Goal: Task Accomplishment & Management: Manage account settings

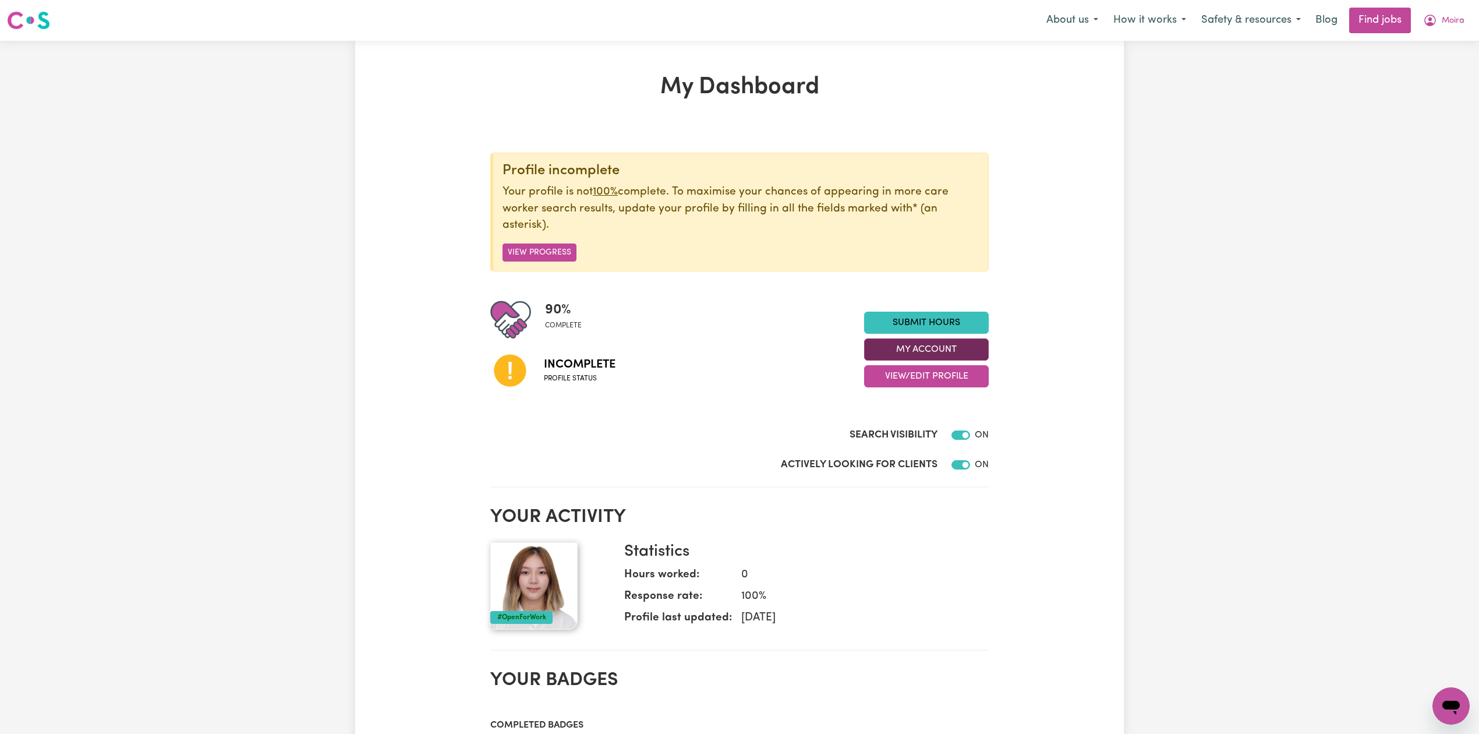
scroll to position [77, 0]
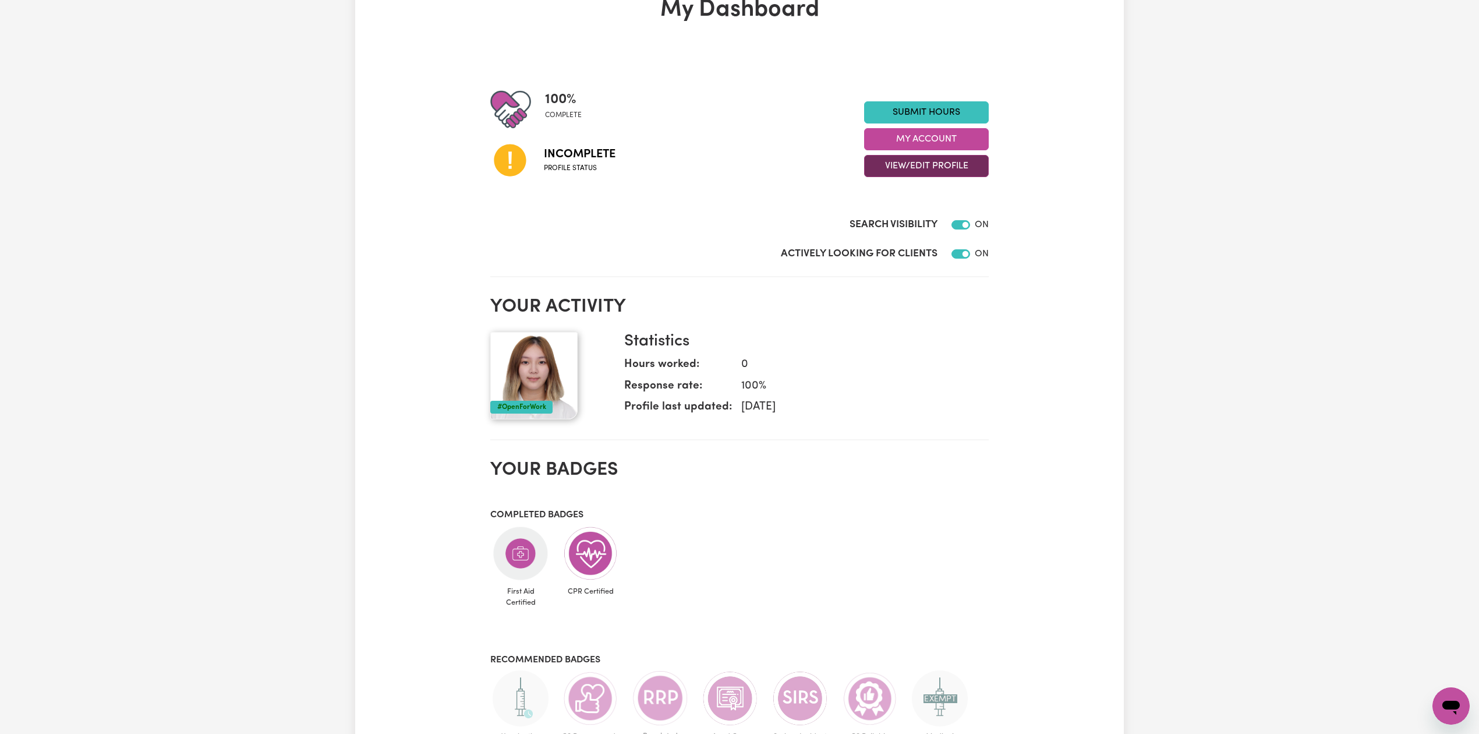
click at [880, 169] on button "View/Edit Profile" at bounding box center [926, 166] width 125 height 22
click at [879, 220] on link "Edit Profile" at bounding box center [919, 218] width 109 height 23
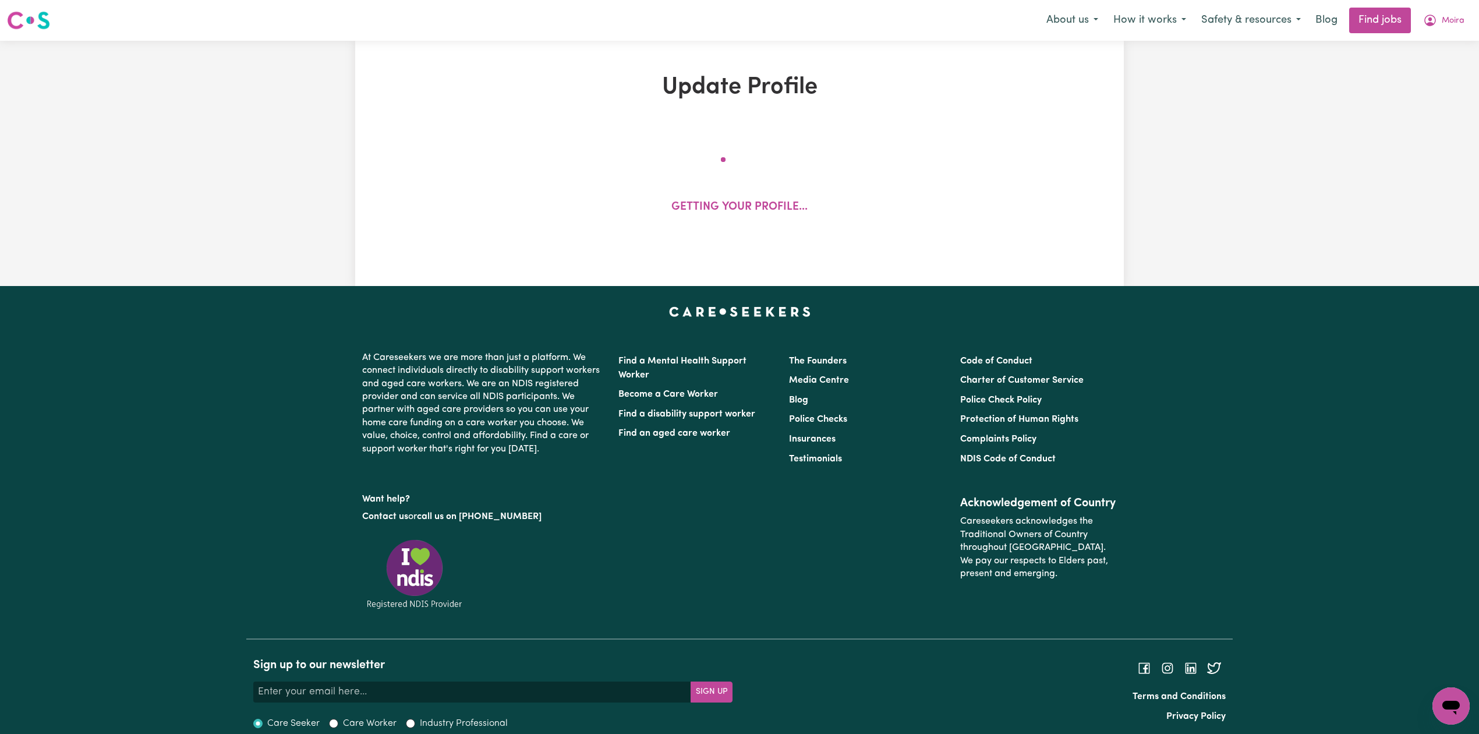
select select "[DEMOGRAPHIC_DATA]"
select select "[DEMOGRAPHIC_DATA] Citizen"
select select "Studying a healthcare related degree or qualification"
select select "45"
select select "50"
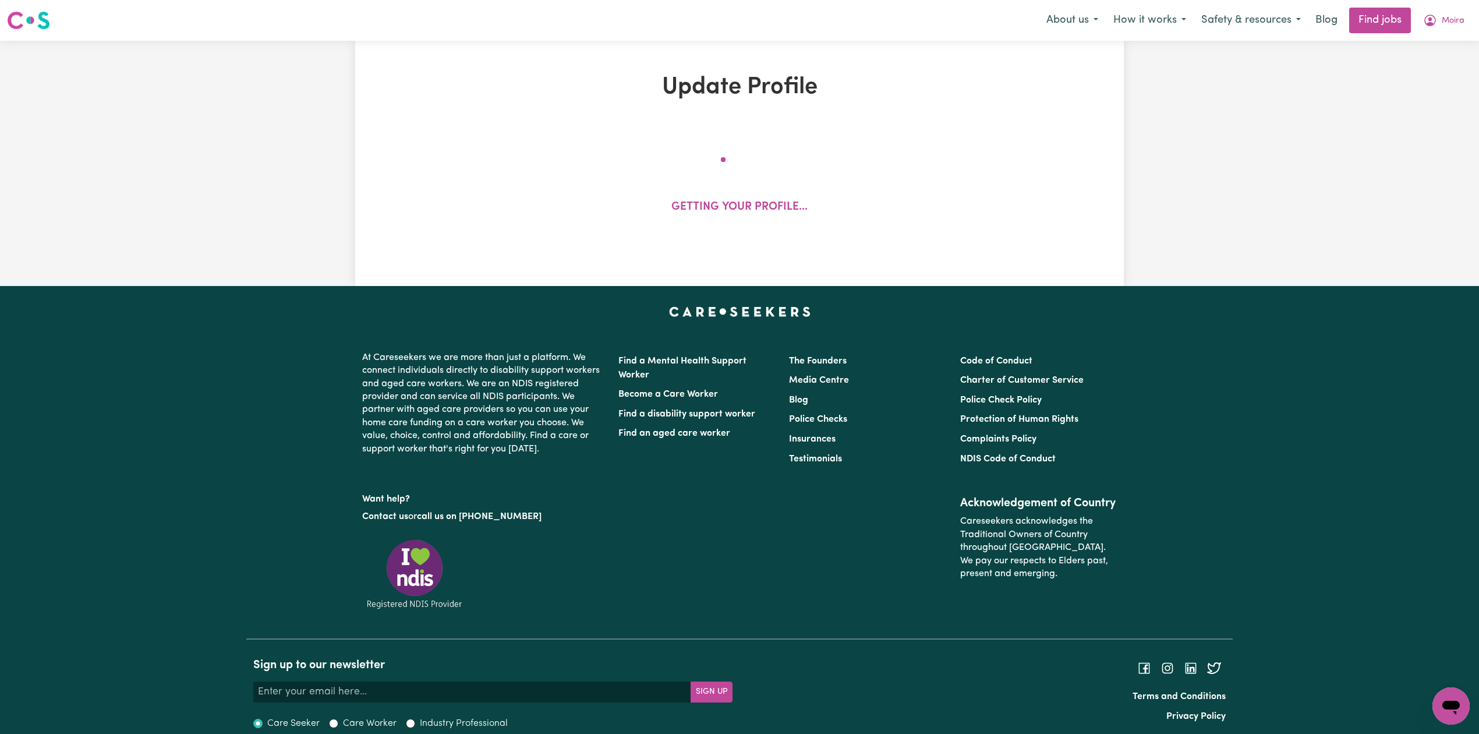
select select "50"
select select "60"
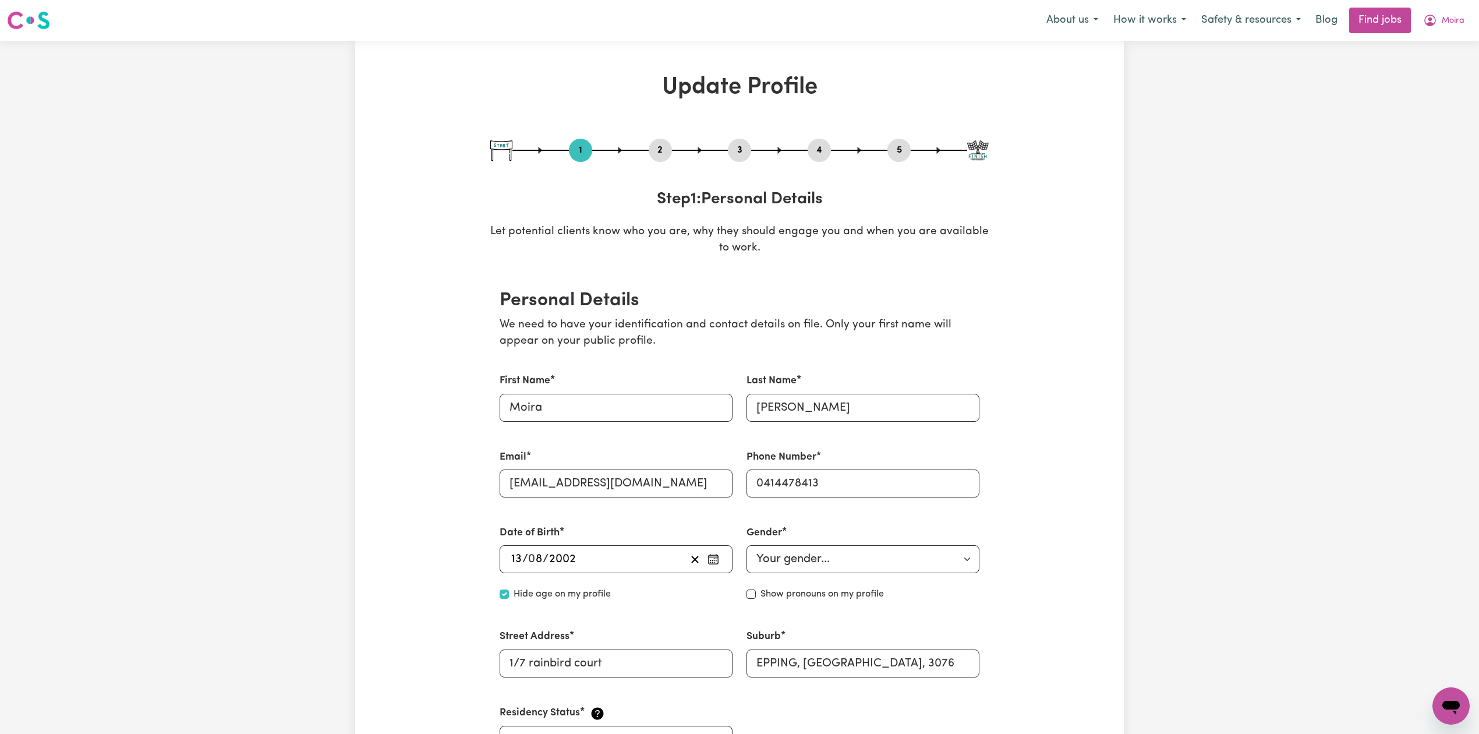
click at [664, 148] on button "2" at bounding box center [660, 150] width 23 height 15
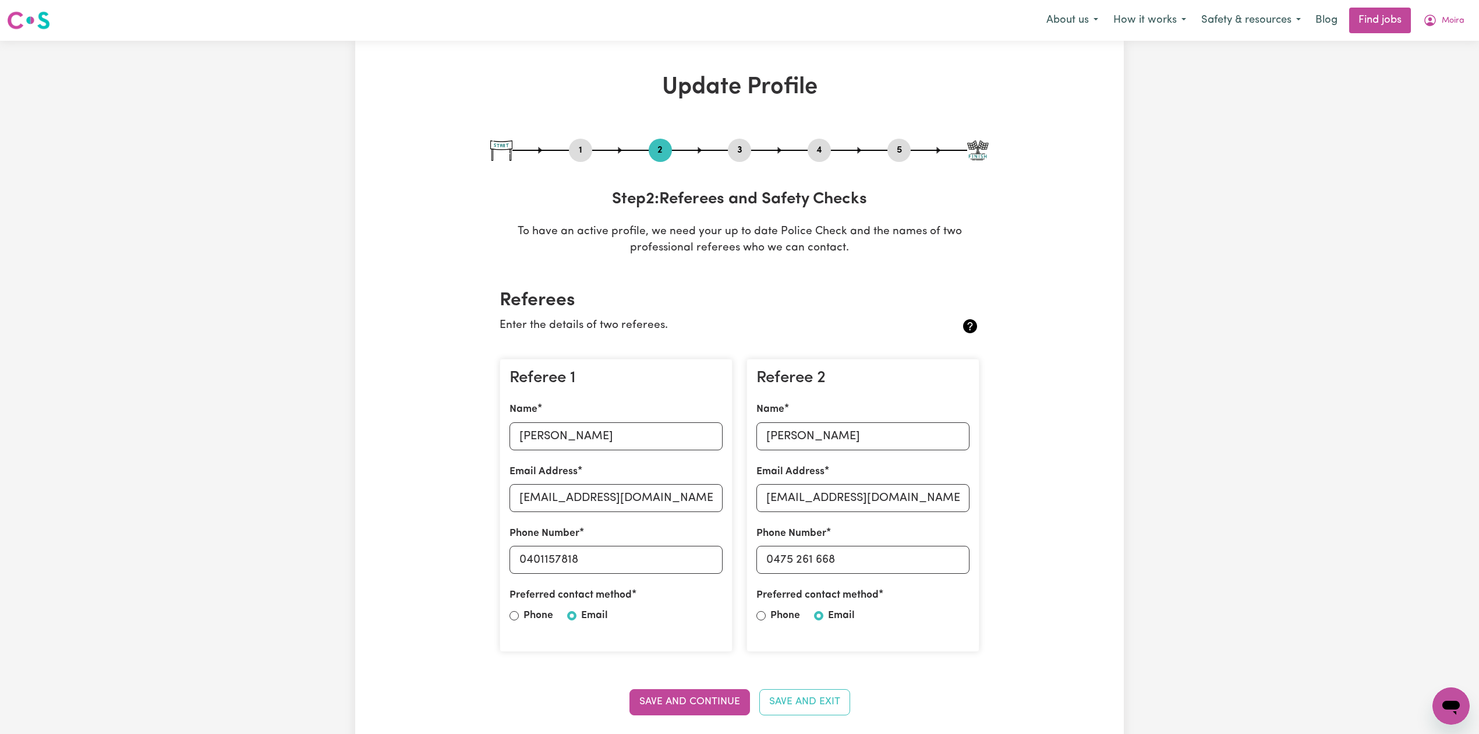
click at [816, 155] on button "4" at bounding box center [819, 150] width 23 height 15
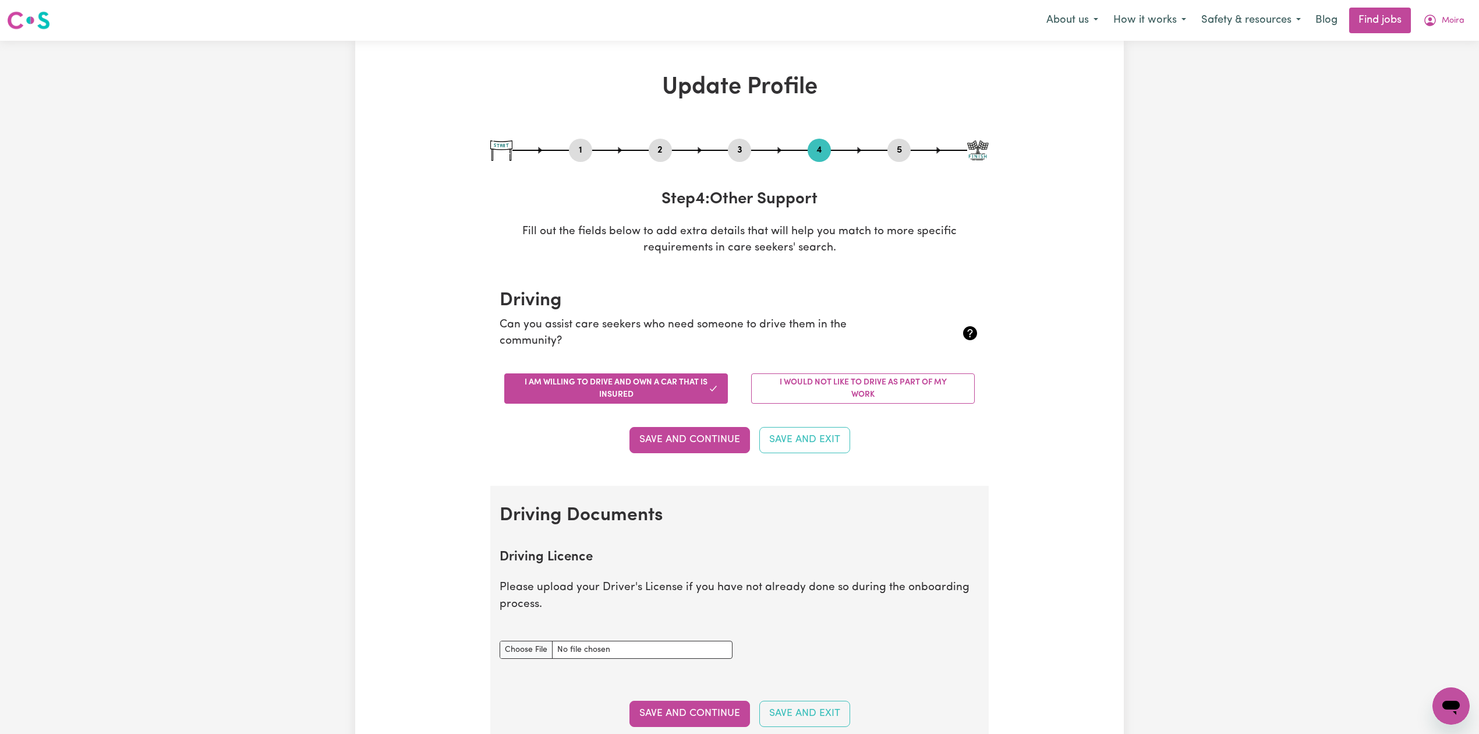
click at [902, 154] on button "5" at bounding box center [898, 150] width 23 height 15
select select "I am providing services through another platform"
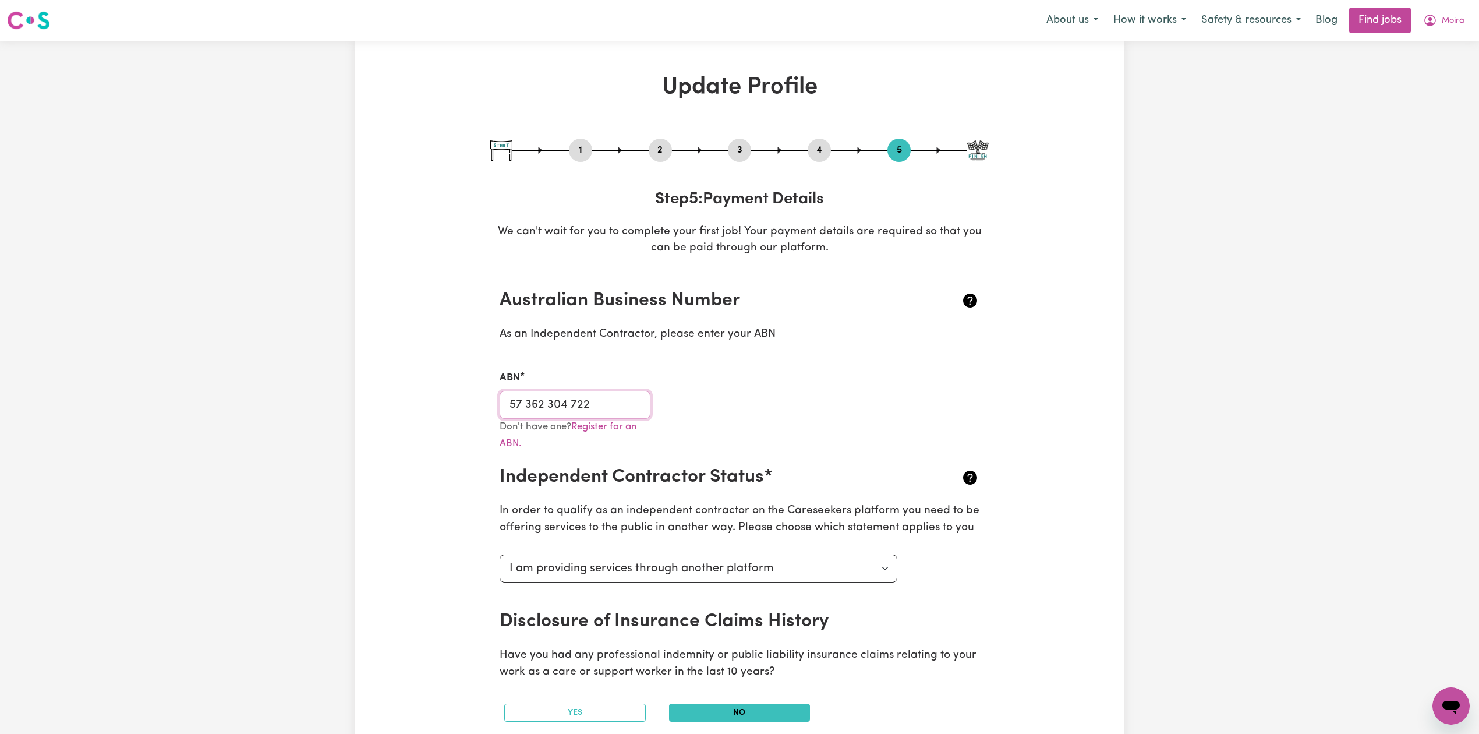
click at [547, 402] on input "57 362 304 722" at bounding box center [575, 405] width 151 height 28
click at [732, 157] on button "3" at bounding box center [739, 150] width 23 height 15
select select "2024"
select select "2025"
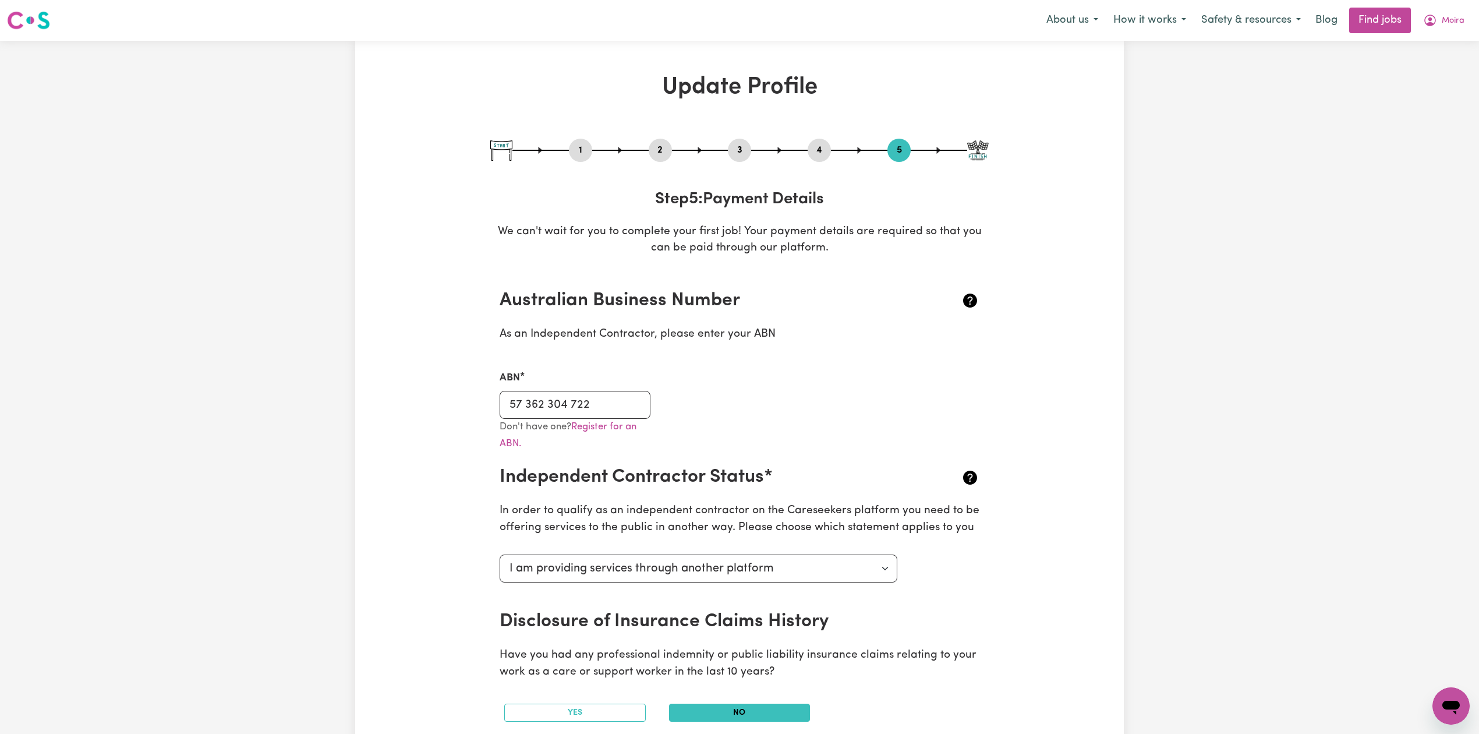
select select "2025"
select select "Certificate III (Individual Support)"
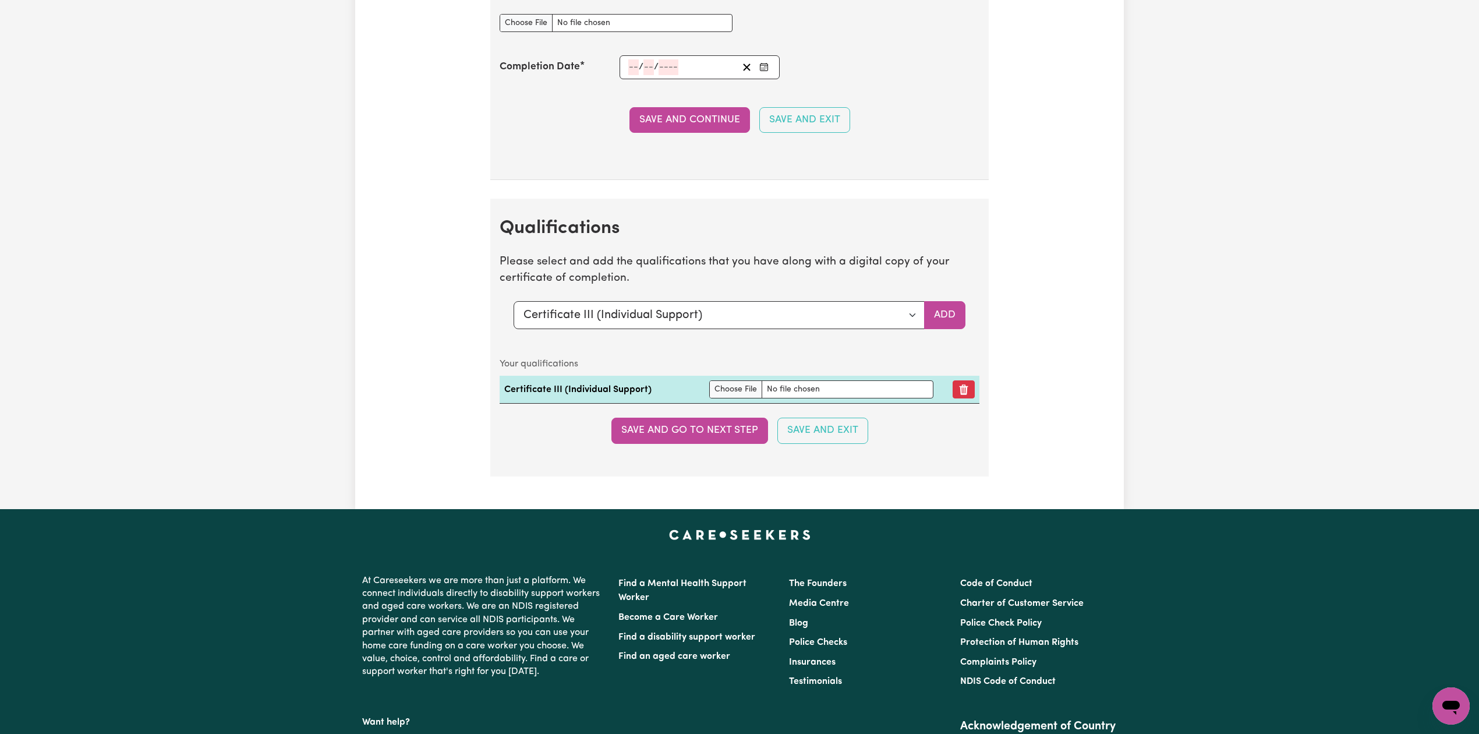
scroll to position [3099, 0]
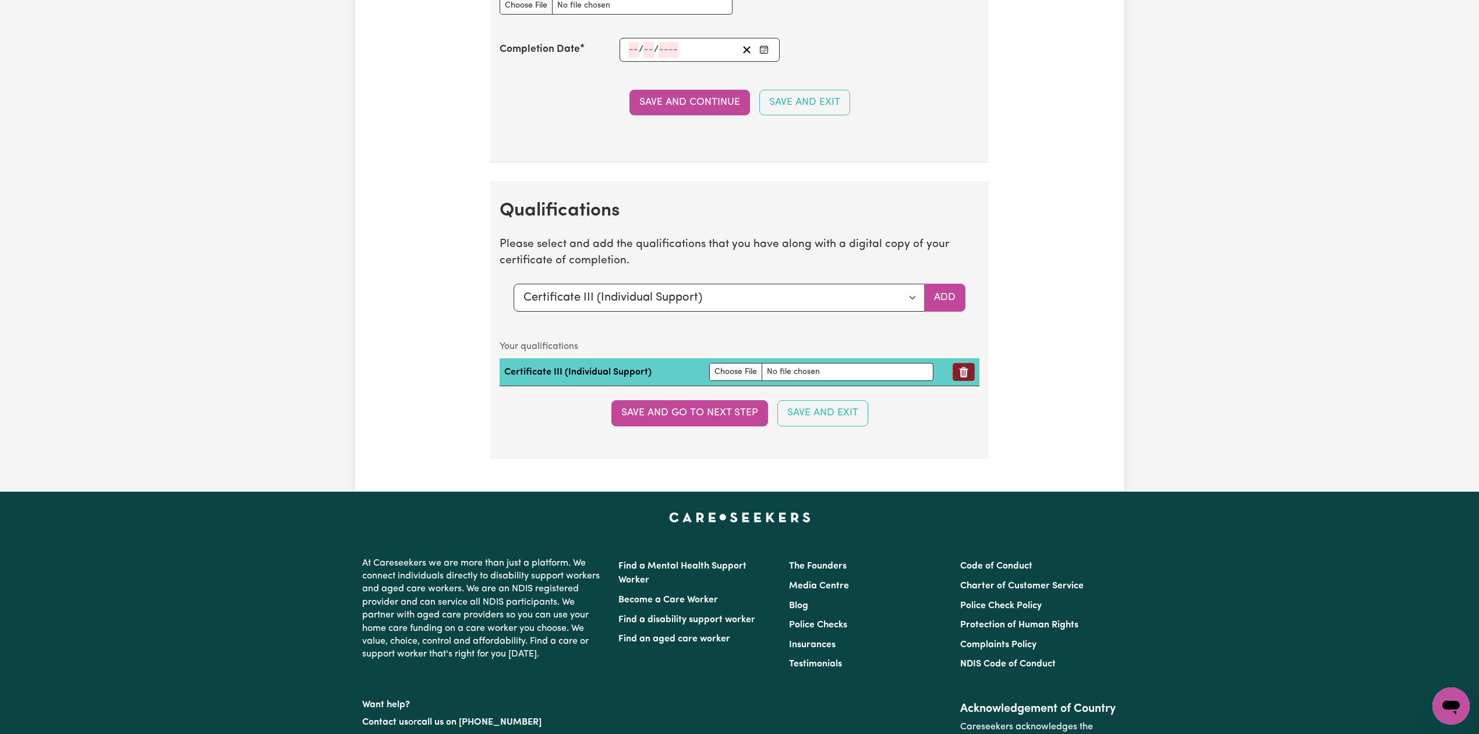
click at [961, 377] on icon "Remove qualification" at bounding box center [964, 372] width 9 height 10
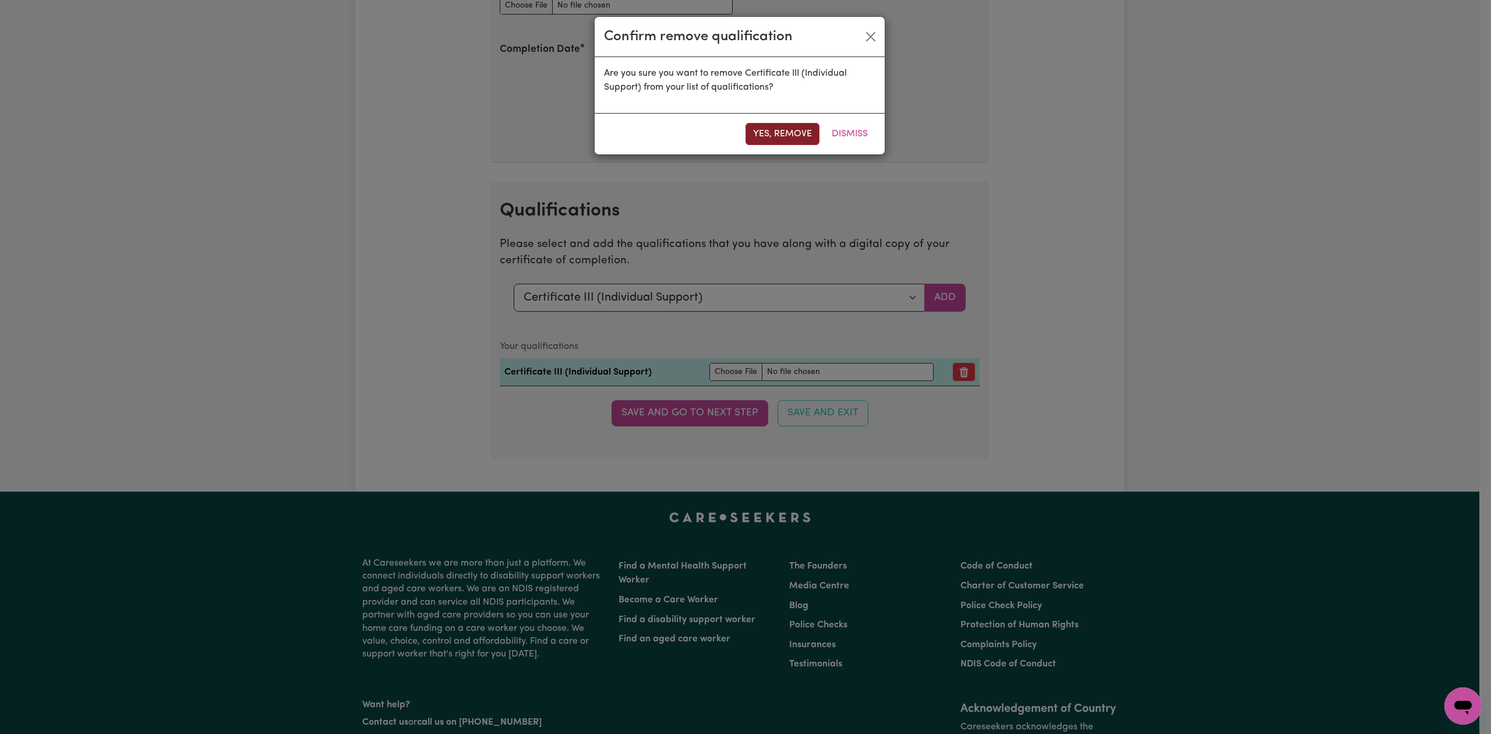
click at [779, 124] on button "Yes, remove" at bounding box center [782, 134] width 74 height 22
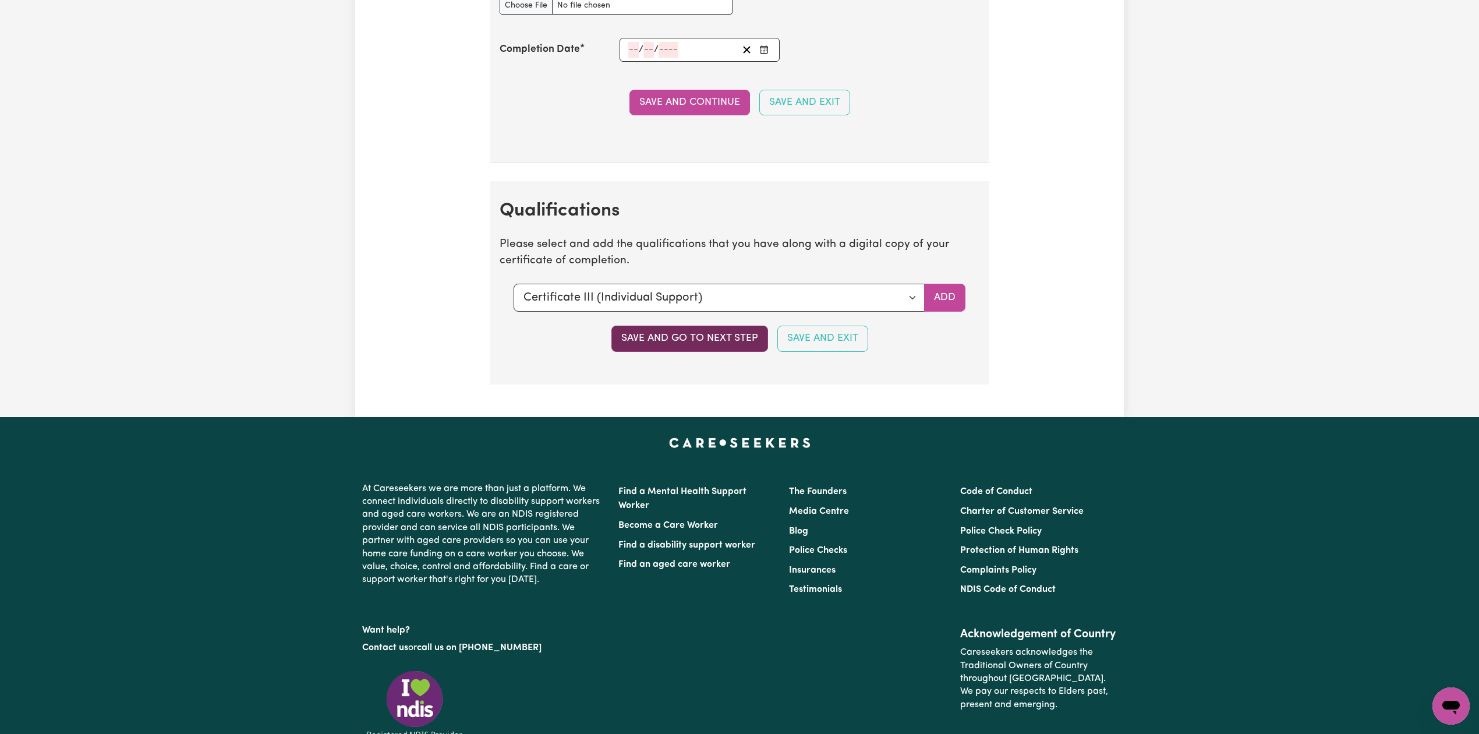
click at [660, 351] on button "Save and go to next step" at bounding box center [689, 338] width 157 height 26
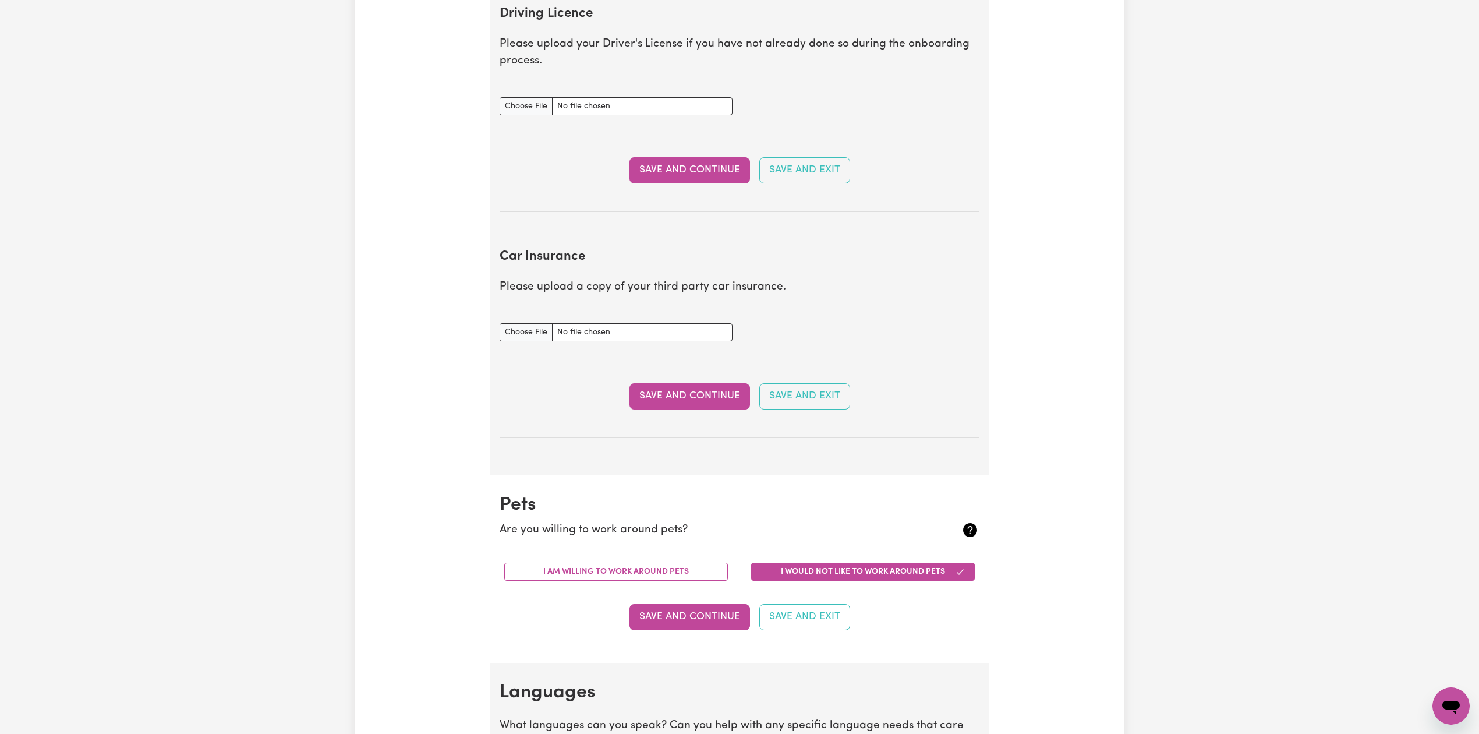
scroll to position [0, 0]
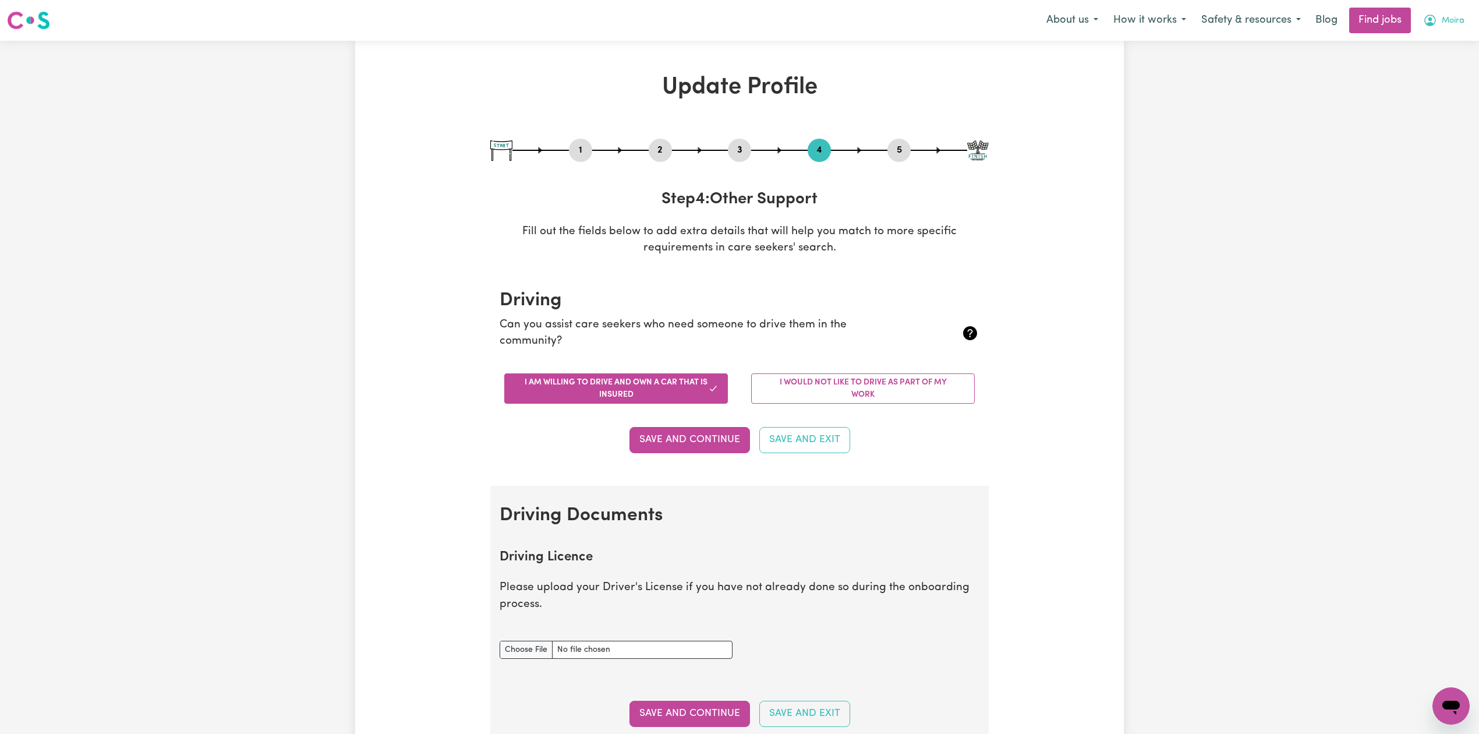
click at [1449, 27] on button "Moira" at bounding box center [1443, 20] width 56 height 24
click at [1403, 87] on link "Logout" at bounding box center [1425, 89] width 92 height 22
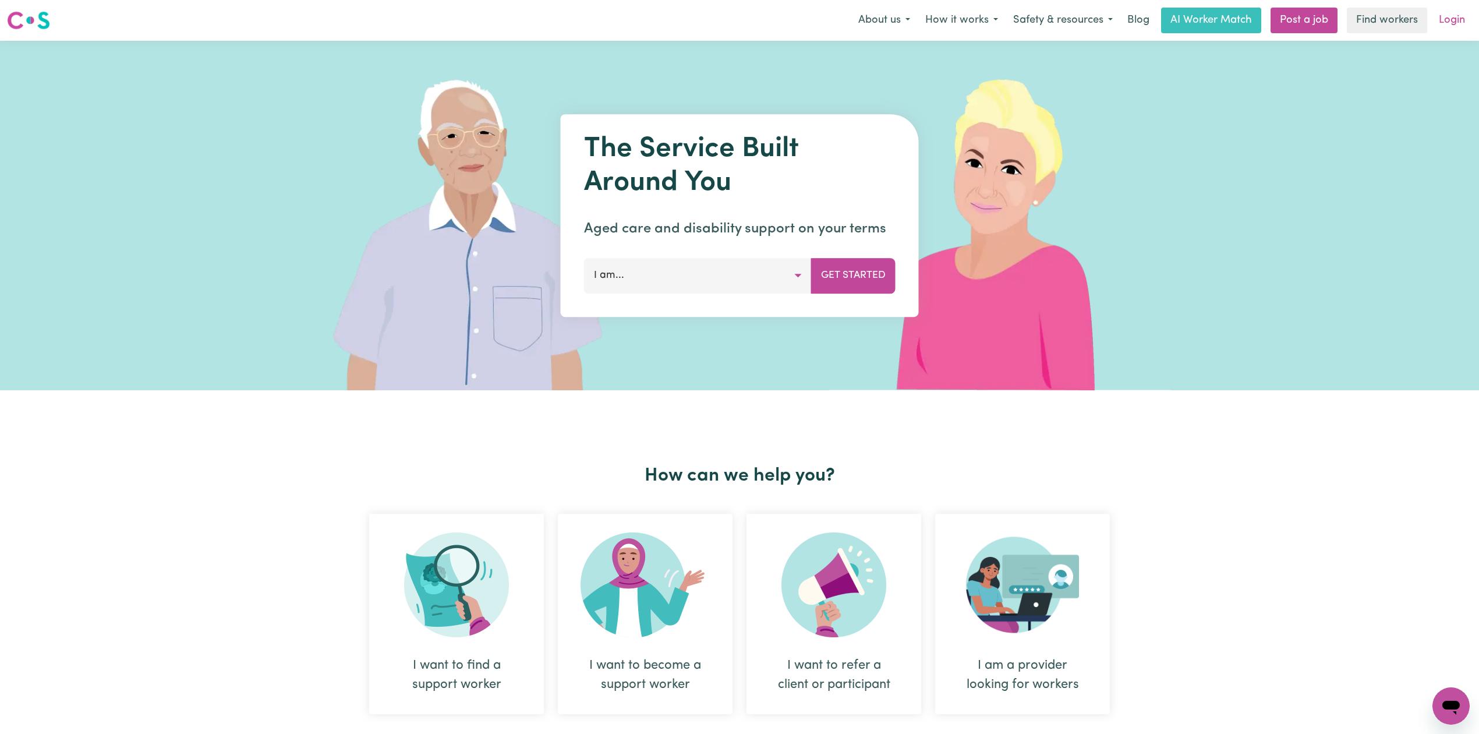
click at [1466, 29] on link "Login" at bounding box center [1452, 21] width 40 height 26
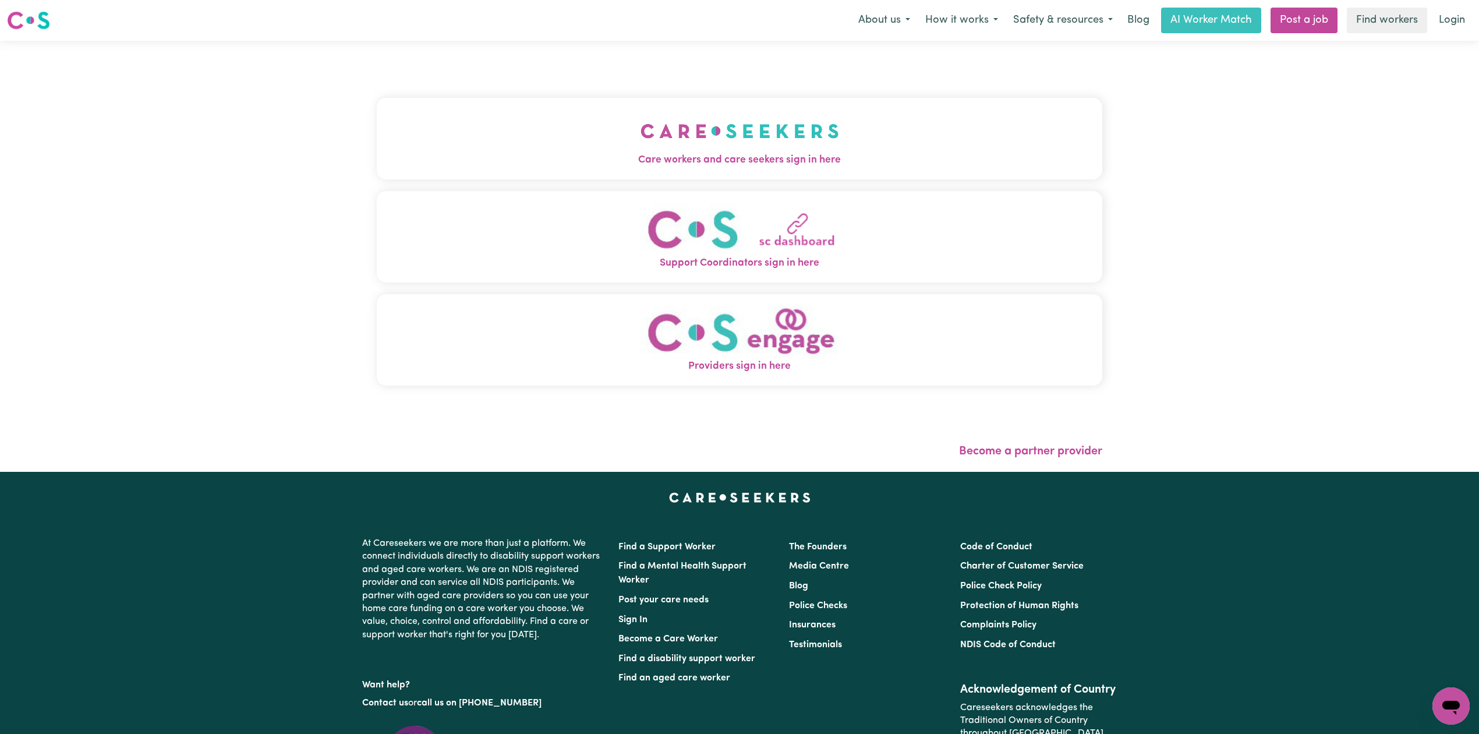
click at [382, 157] on span "Care workers and care seekers sign in here" at bounding box center [739, 160] width 725 height 15
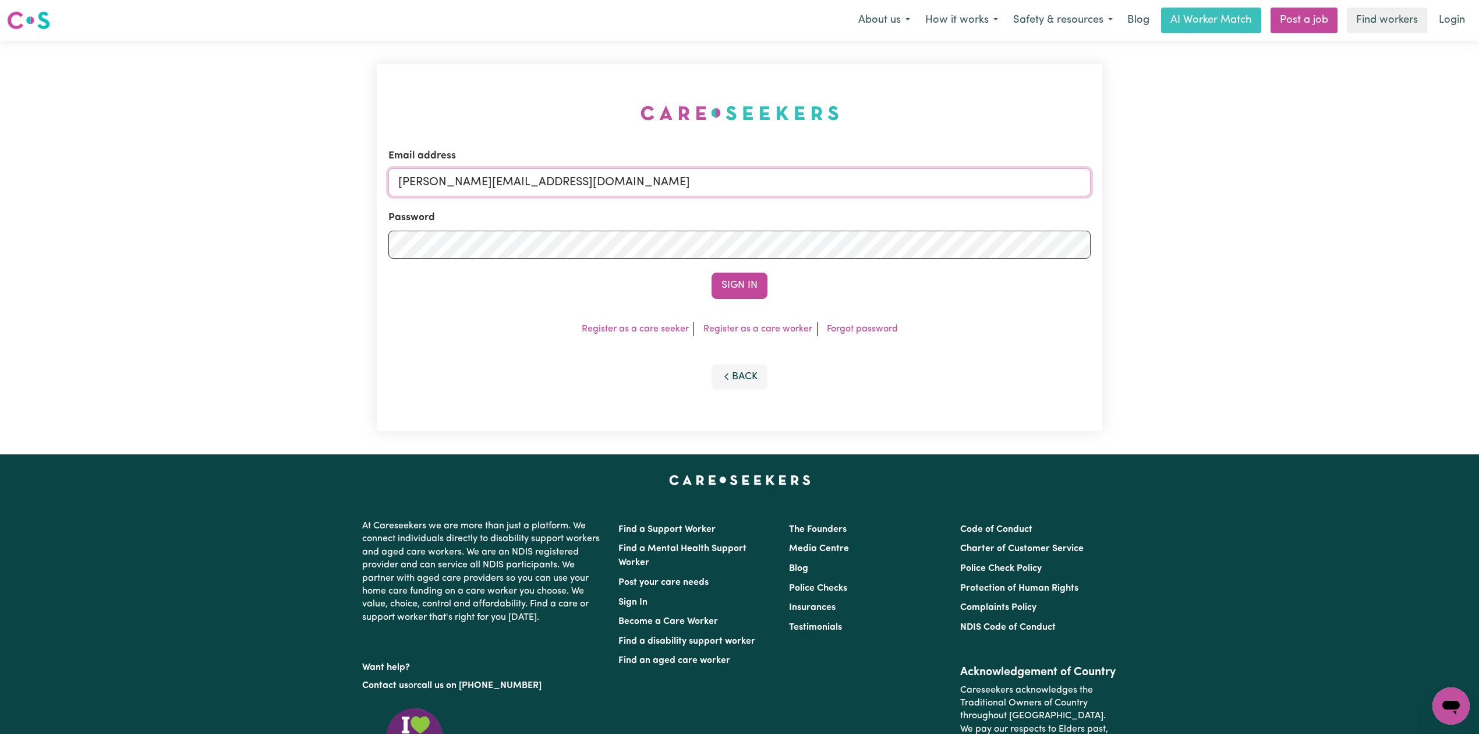
drag, startPoint x: 519, startPoint y: 180, endPoint x: 508, endPoint y: 194, distance: 18.6
click at [519, 180] on input "[PERSON_NAME][EMAIL_ADDRESS][DOMAIN_NAME]" at bounding box center [739, 182] width 702 height 28
drag, startPoint x: 460, startPoint y: 183, endPoint x: 706, endPoint y: 219, distance: 248.3
click at [706, 219] on form "Email address Superuser~[EMAIL_ADDRESS][DOMAIN_NAME] Password Sign In" at bounding box center [739, 223] width 702 height 150
type input "[EMAIL_ADDRESS][DOMAIN_NAME]"
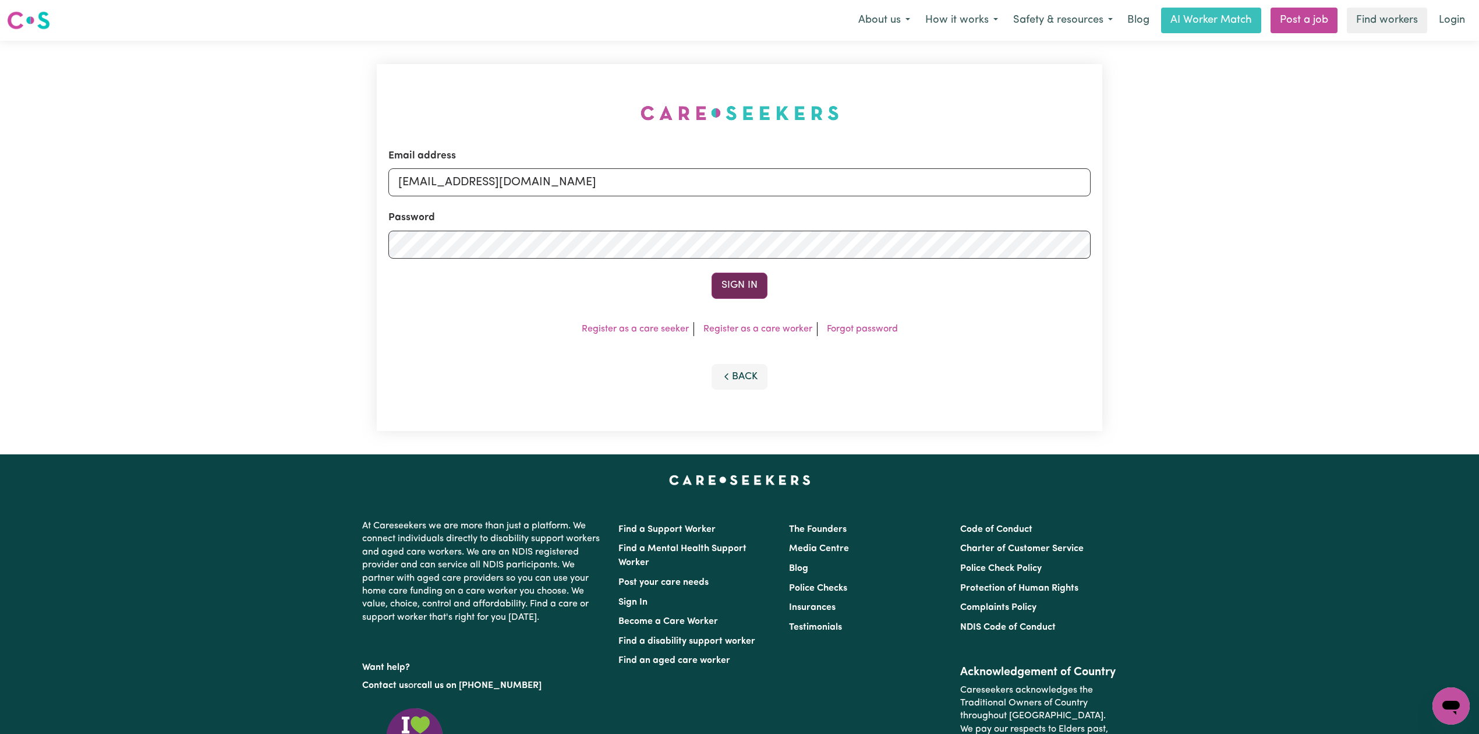
click at [744, 289] on button "Sign In" at bounding box center [739, 285] width 56 height 26
